Goal: Task Accomplishment & Management: Use online tool/utility

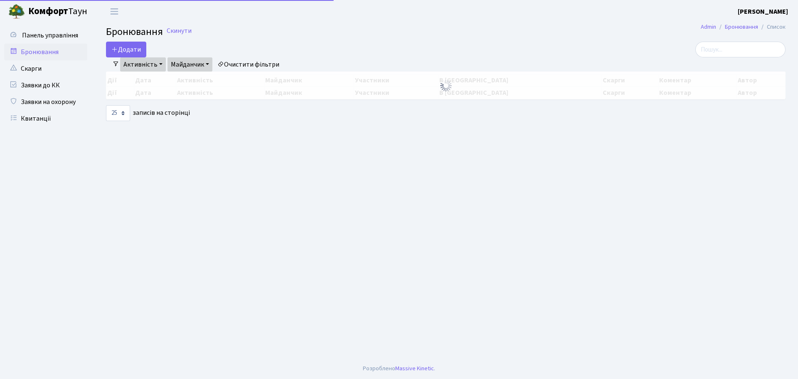
select select "25"
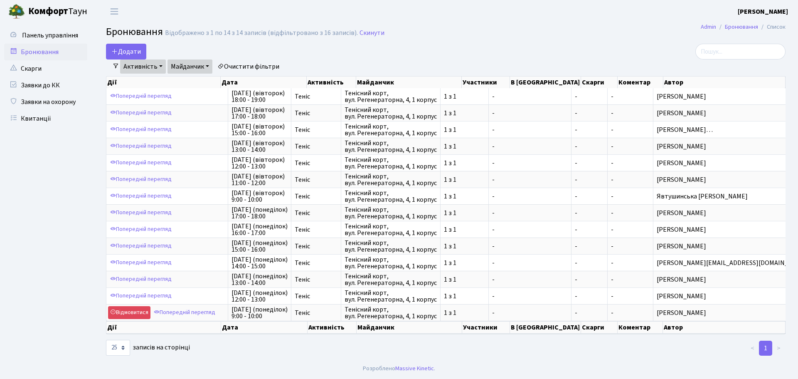
click at [52, 50] on link "Бронювання" at bounding box center [45, 52] width 83 height 17
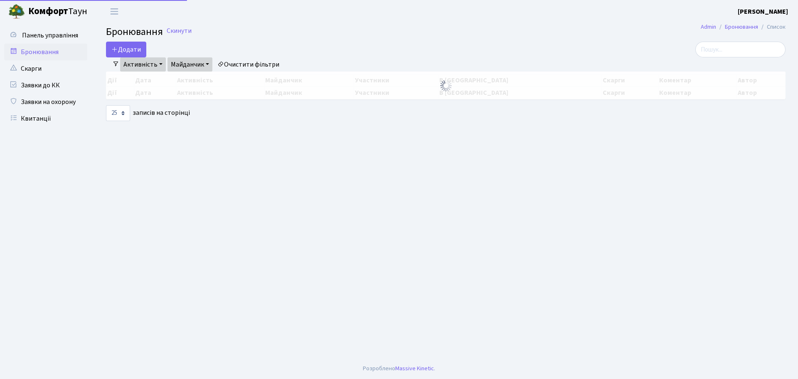
select select "25"
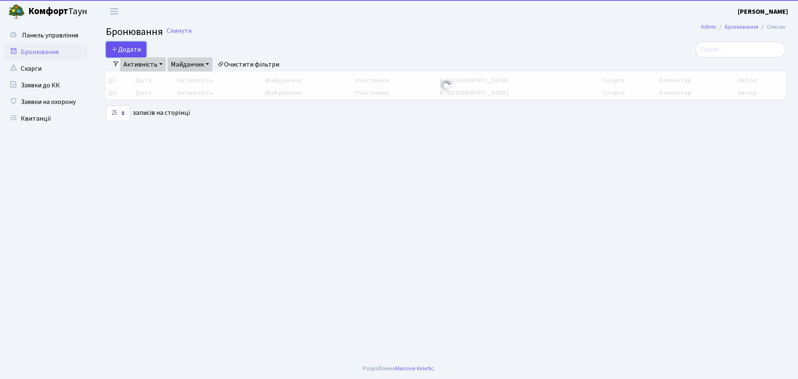
click at [123, 48] on button "Додати" at bounding box center [126, 50] width 40 height 16
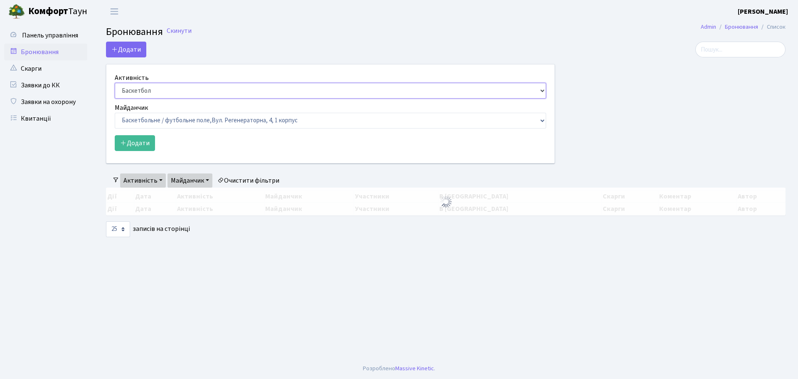
click at [197, 90] on select "Баскетбол Волейбол Йога Катання на роликах Настільний теніс Теніс Футбол Фітнес" at bounding box center [331, 91] width 432 height 16
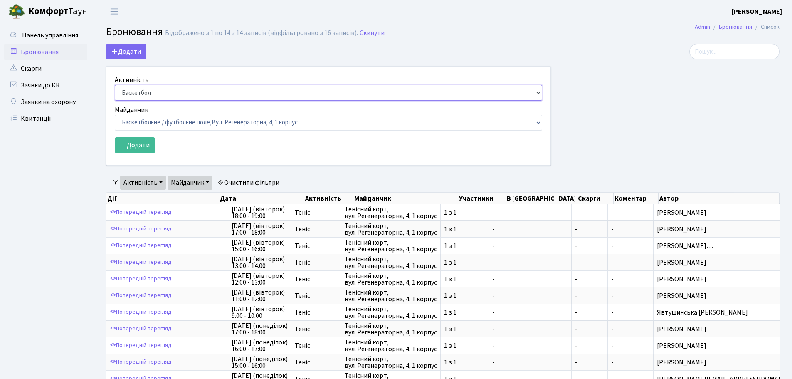
select select "1"
click at [115, 85] on select "Баскетбол Волейбол Йога Катання на роликах Настільний теніс Теніс Футбол Фітнес" at bounding box center [328, 93] width 427 height 16
click at [178, 121] on select "Баскетбольне / футбольне поле, Вул. Регенераторна, 4, 1 корпус Баскетбольне пол…" at bounding box center [328, 123] width 427 height 16
select select "1"
click at [115, 115] on select "Баскетбольне / футбольне поле, Вул. Регенераторна, 4, 1 корпус Баскетбольне пол…" at bounding box center [328, 123] width 427 height 16
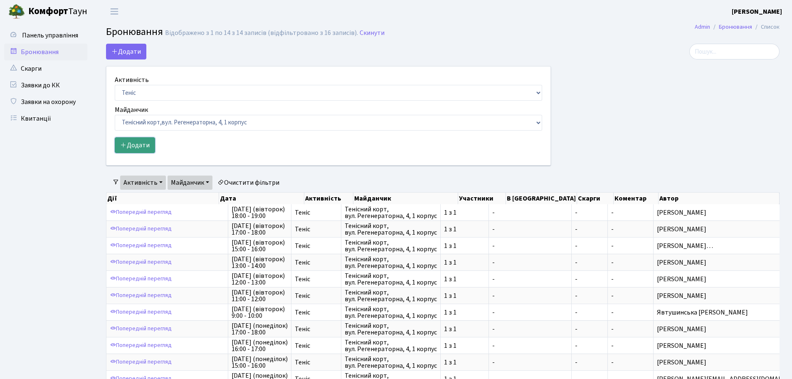
click at [138, 147] on button "Додати" at bounding box center [135, 145] width 40 height 16
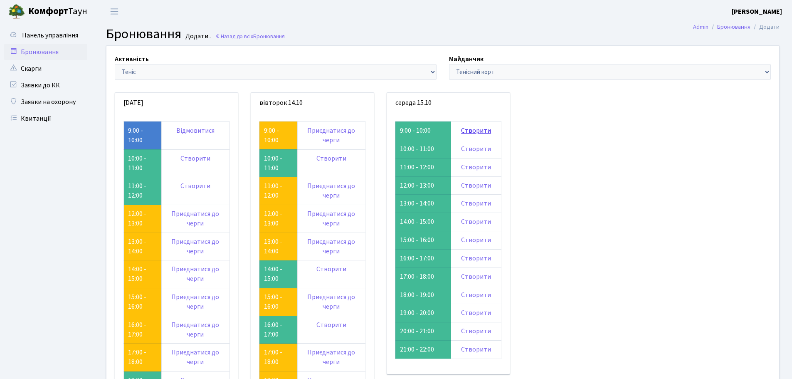
click at [479, 132] on link "Створити" at bounding box center [476, 130] width 30 height 9
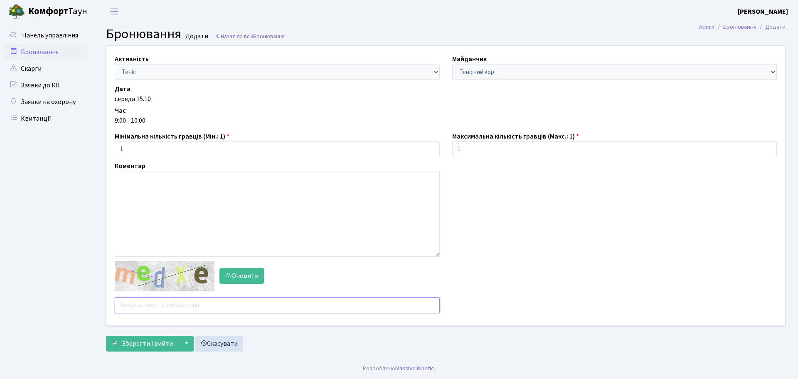
click at [196, 304] on input "text" at bounding box center [277, 305] width 325 height 16
type input "ujqhh"
click at [106, 336] on button "Зберегти і вийти" at bounding box center [142, 344] width 72 height 16
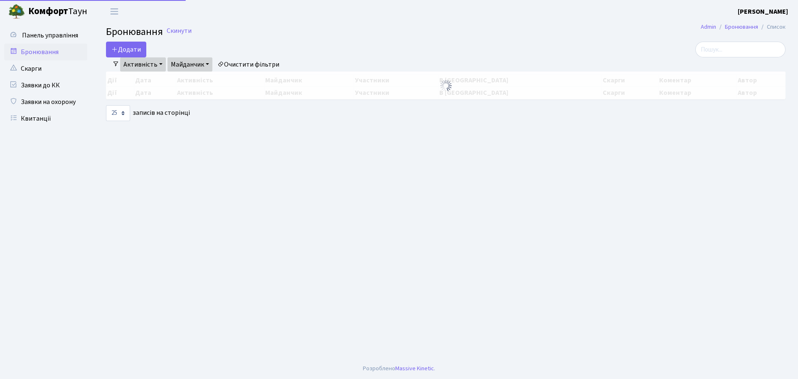
select select "25"
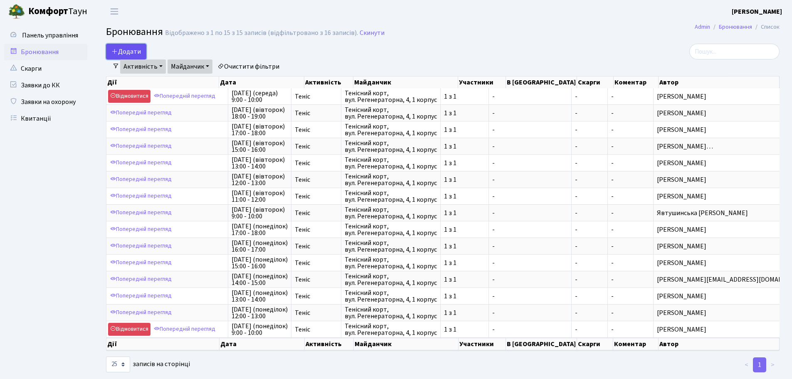
click at [138, 51] on button "Додати" at bounding box center [126, 52] width 40 height 16
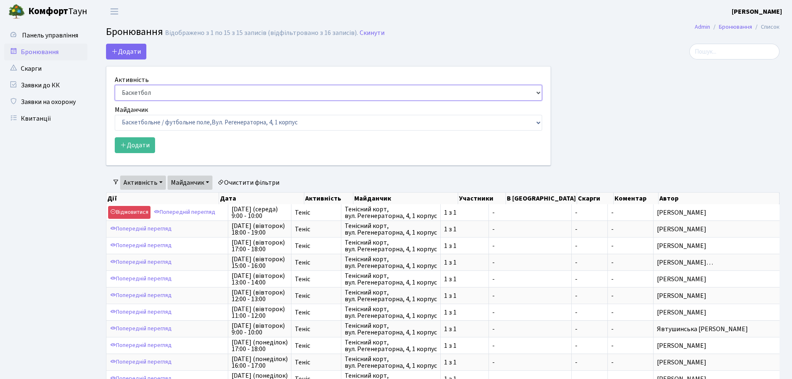
click at [209, 88] on select "Баскетбол Волейбол Йога Катання на роликах Настільний теніс Теніс Футбол Фітнес" at bounding box center [328, 93] width 427 height 16
select select "1"
click at [115, 85] on select "Баскетбол Волейбол Йога Катання на роликах Настільний теніс Теніс Футбол Фітнес" at bounding box center [328, 93] width 427 height 16
click at [188, 123] on select "Баскетбольне / футбольне поле, Вул. Регенераторна, 4, 1 корпус Баскетбольне пол…" at bounding box center [328, 123] width 427 height 16
select select "1"
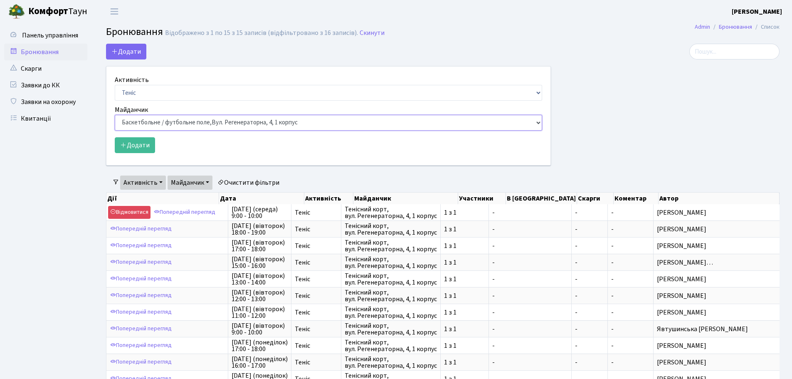
click at [115, 115] on select "Баскетбольне / футбольне поле, Вул. Регенераторна, 4, 1 корпус Баскетбольне пол…" at bounding box center [328, 123] width 427 height 16
click at [138, 138] on button "Додати" at bounding box center [135, 145] width 40 height 16
